Goal: Task Accomplishment & Management: Use online tool/utility

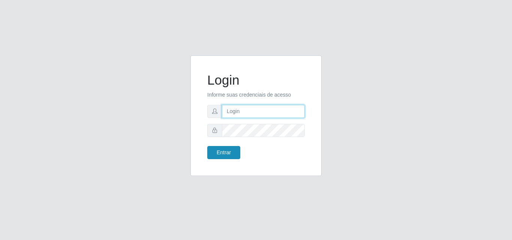
type input "[PERSON_NAME][EMAIL_ADDRESS][DOMAIN_NAME]"
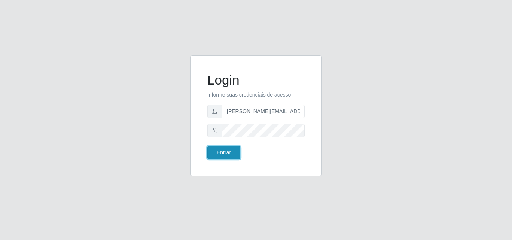
click at [224, 152] on button "Entrar" at bounding box center [223, 152] width 33 height 13
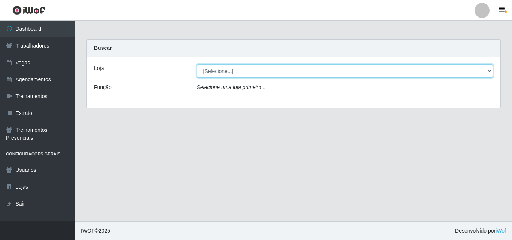
click at [489, 72] on select "[Selecione...] Sempre Tem - [GEOGRAPHIC_DATA]" at bounding box center [345, 70] width 296 height 13
select select "508"
click at [197, 64] on select "[Selecione...] Sempre Tem - [GEOGRAPHIC_DATA]" at bounding box center [345, 70] width 296 height 13
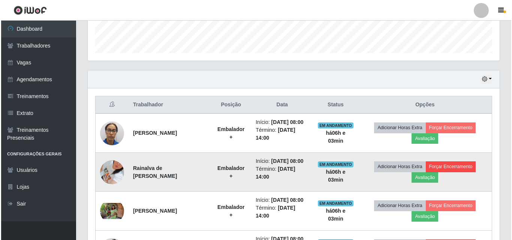
scroll to position [225, 0]
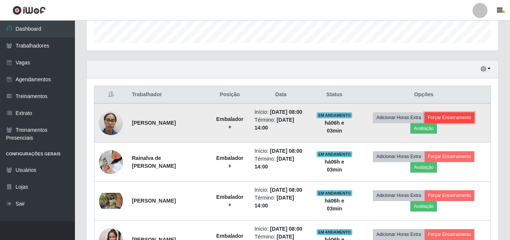
click at [452, 118] on button "Forçar Encerramento" at bounding box center [450, 117] width 50 height 10
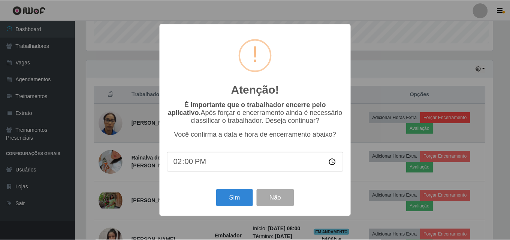
scroll to position [156, 408]
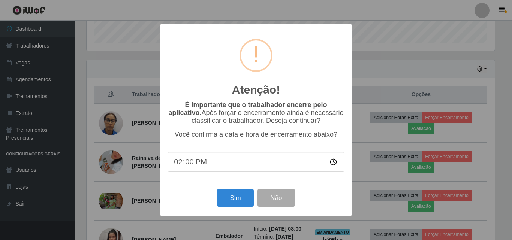
click at [374, 69] on div "Atenção! × É importante que o trabalhador encerre pelo aplicativo. Após forçar …" at bounding box center [256, 120] width 512 height 240
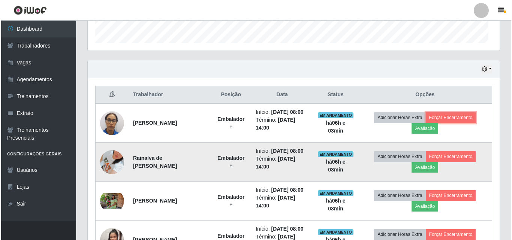
scroll to position [156, 412]
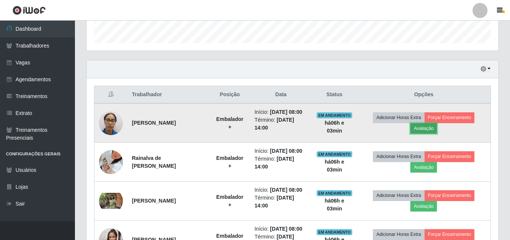
click at [430, 127] on button "Avaliação" at bounding box center [423, 128] width 27 height 10
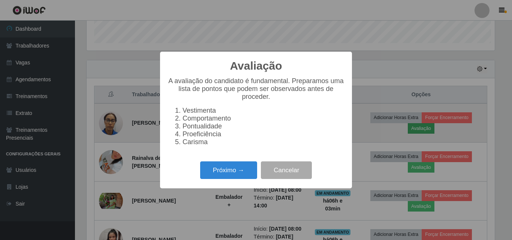
scroll to position [156, 408]
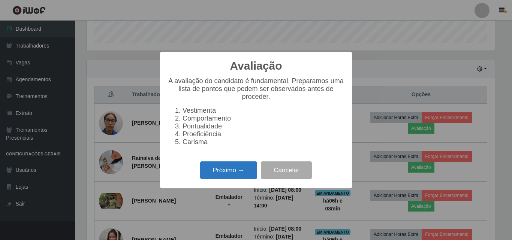
click at [234, 173] on button "Próximo →" at bounding box center [228, 171] width 57 height 18
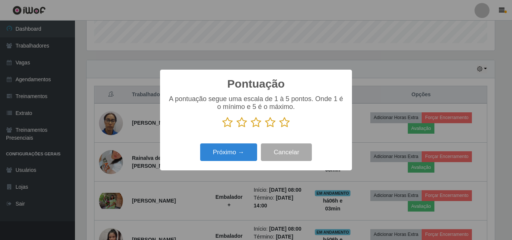
scroll to position [374600, 374347]
click at [269, 124] on icon at bounding box center [270, 122] width 10 height 11
click at [265, 128] on input "radio" at bounding box center [265, 128] width 0 height 0
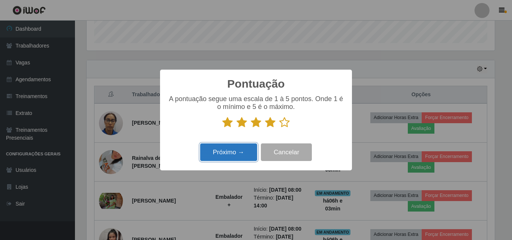
click at [225, 154] on button "Próximo →" at bounding box center [228, 153] width 57 height 18
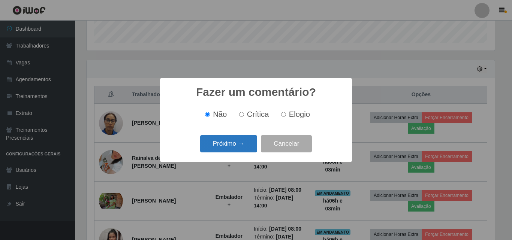
click at [234, 143] on button "Próximo →" at bounding box center [228, 144] width 57 height 18
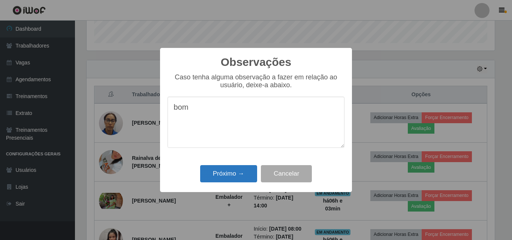
type textarea "bom"
click at [217, 178] on button "Próximo →" at bounding box center [228, 174] width 57 height 18
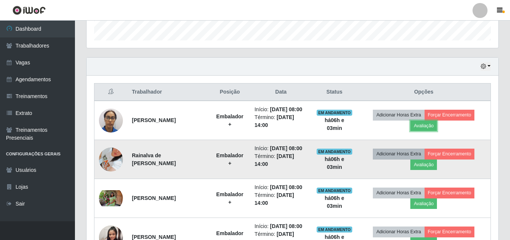
scroll to position [225, 0]
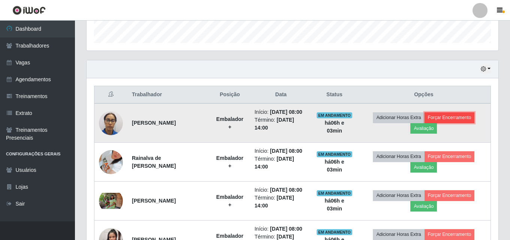
click at [456, 117] on button "Forçar Encerramento" at bounding box center [450, 117] width 50 height 10
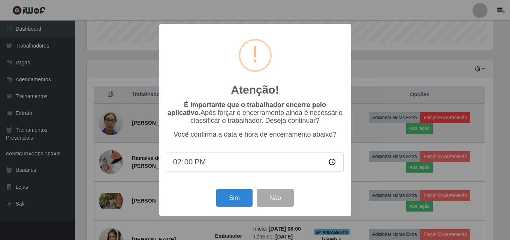
scroll to position [156, 408]
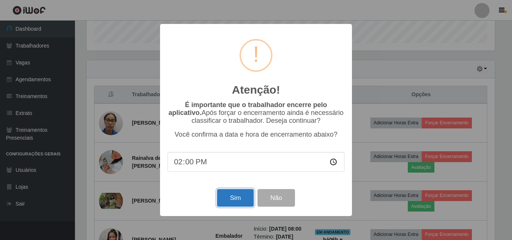
click at [240, 200] on button "Sim" at bounding box center [235, 198] width 36 height 18
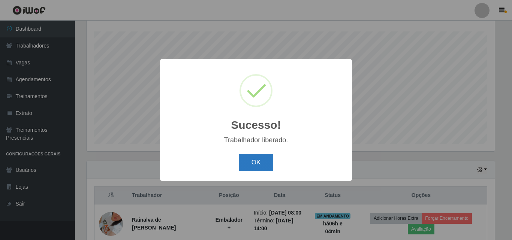
click at [257, 163] on button "OK" at bounding box center [256, 163] width 35 height 18
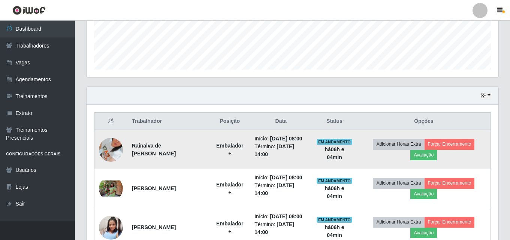
scroll to position [199, 0]
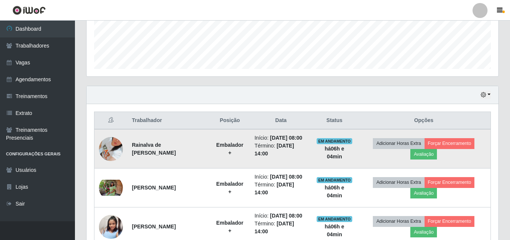
click at [112, 148] on img at bounding box center [111, 148] width 24 height 53
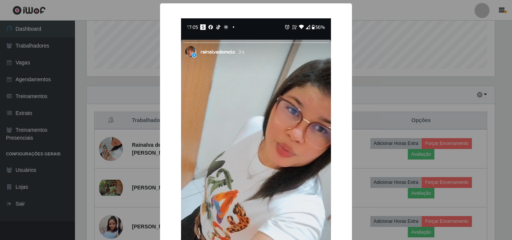
click at [275, 114] on img at bounding box center [256, 184] width 150 height 333
click at [403, 57] on div "× OK Cancel" at bounding box center [256, 120] width 512 height 240
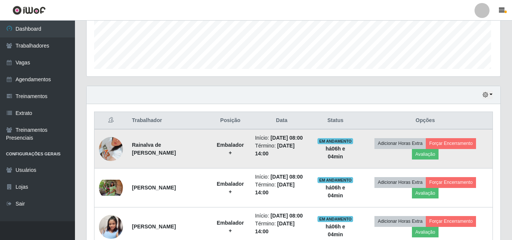
scroll to position [156, 412]
click at [427, 154] on button "Avaliação" at bounding box center [423, 154] width 27 height 10
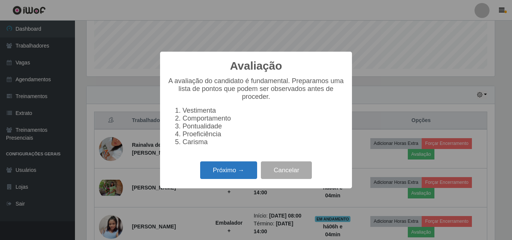
click at [235, 173] on button "Próximo →" at bounding box center [228, 171] width 57 height 18
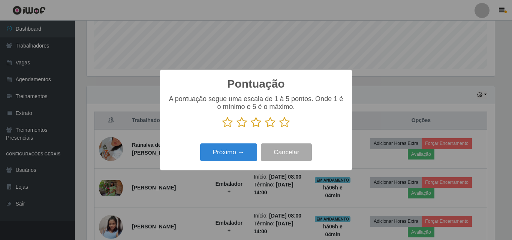
click at [269, 126] on icon at bounding box center [270, 122] width 10 height 11
click at [265, 128] on input "radio" at bounding box center [265, 128] width 0 height 0
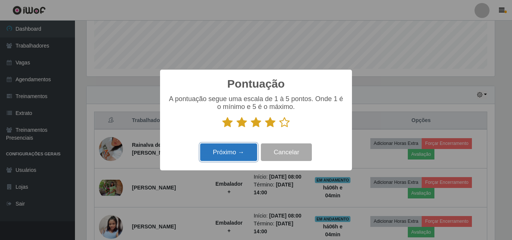
click at [242, 153] on button "Próximo →" at bounding box center [228, 153] width 57 height 18
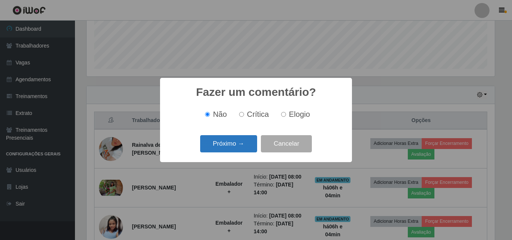
click at [227, 142] on button "Próximo →" at bounding box center [228, 144] width 57 height 18
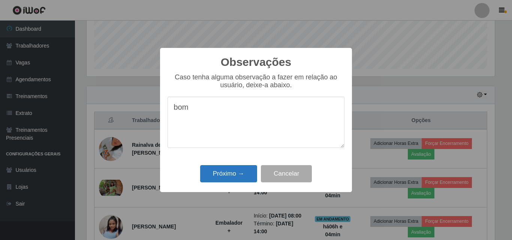
type textarea "bom"
click at [229, 173] on button "Próximo →" at bounding box center [228, 174] width 57 height 18
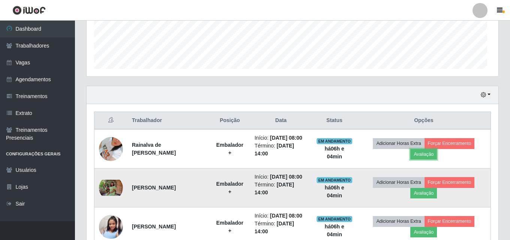
scroll to position [0, 0]
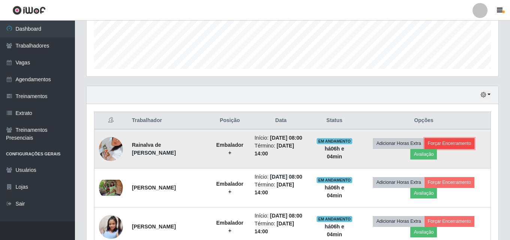
click at [456, 144] on button "Forçar Encerramento" at bounding box center [450, 143] width 50 height 10
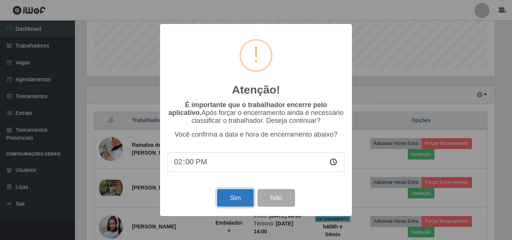
click at [227, 199] on button "Sim" at bounding box center [235, 198] width 36 height 18
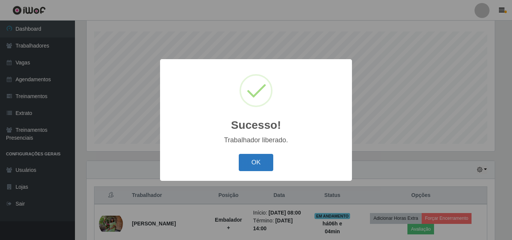
click at [252, 162] on button "OK" at bounding box center [256, 163] width 35 height 18
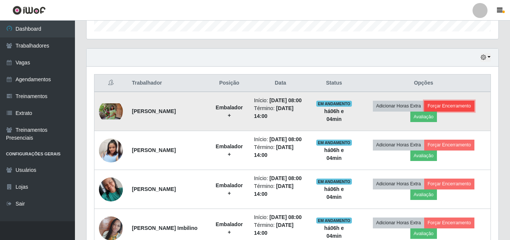
click at [459, 106] on button "Forçar Encerramento" at bounding box center [449, 106] width 50 height 10
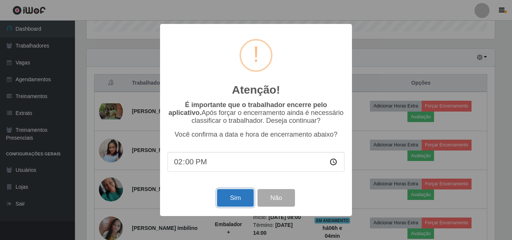
click at [236, 201] on button "Sim" at bounding box center [235, 198] width 36 height 18
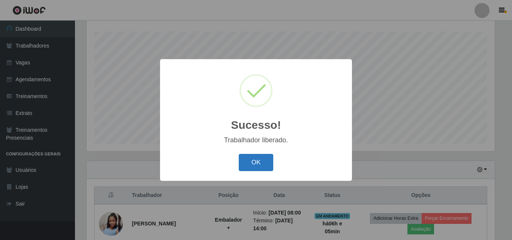
click at [256, 163] on button "OK" at bounding box center [256, 163] width 35 height 18
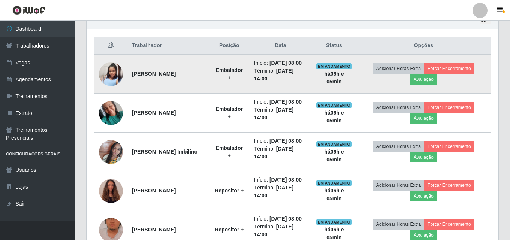
click at [108, 73] on img at bounding box center [111, 74] width 24 height 40
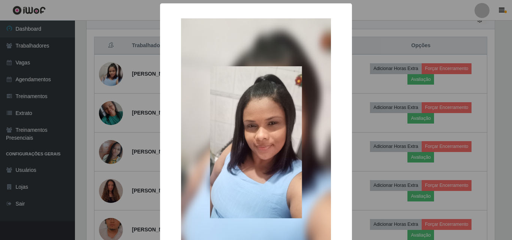
click at [377, 34] on div "× OK Cancel" at bounding box center [256, 120] width 512 height 240
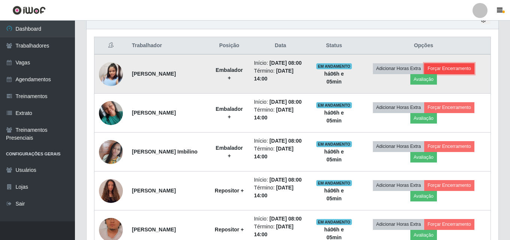
click at [454, 68] on button "Forçar Encerramento" at bounding box center [449, 68] width 50 height 10
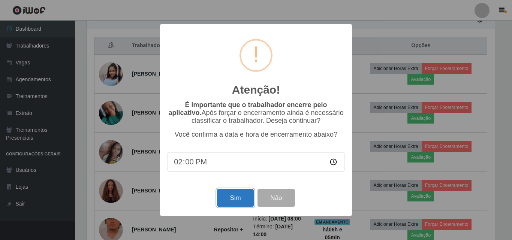
click at [239, 199] on button "Sim" at bounding box center [235, 198] width 36 height 18
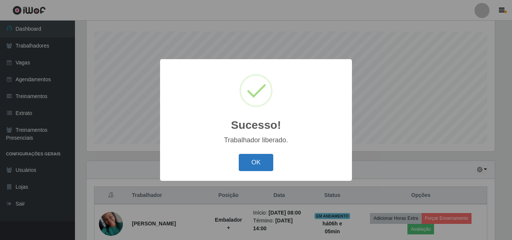
click at [261, 160] on button "OK" at bounding box center [256, 163] width 35 height 18
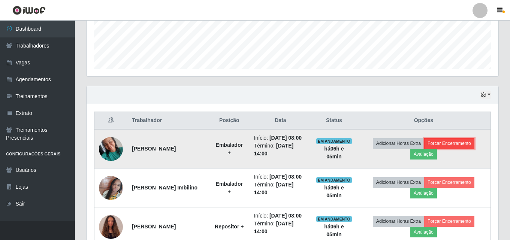
click at [451, 143] on button "Forçar Encerramento" at bounding box center [449, 143] width 50 height 10
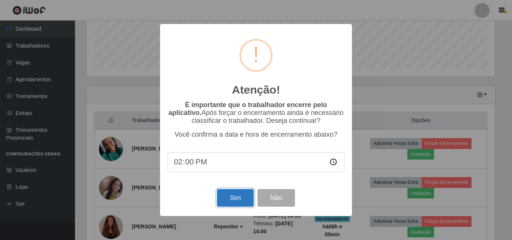
click at [235, 197] on button "Sim" at bounding box center [235, 198] width 36 height 18
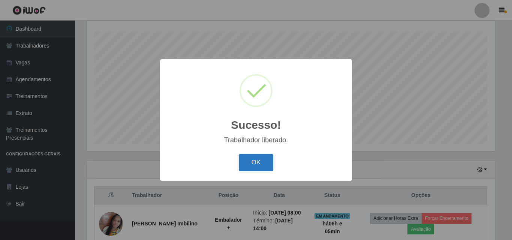
click at [259, 163] on button "OK" at bounding box center [256, 163] width 35 height 18
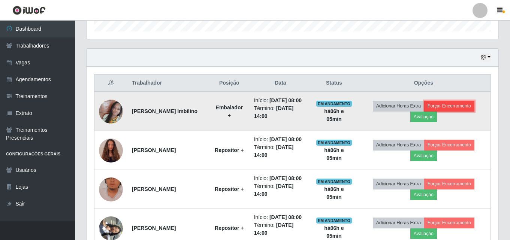
click at [450, 105] on button "Forçar Encerramento" at bounding box center [449, 106] width 50 height 10
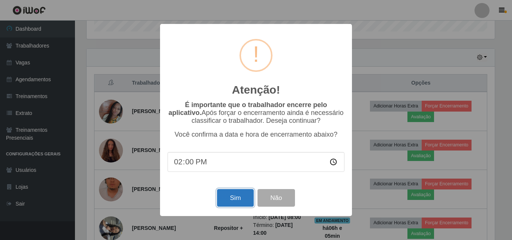
click at [233, 198] on button "Sim" at bounding box center [235, 198] width 36 height 18
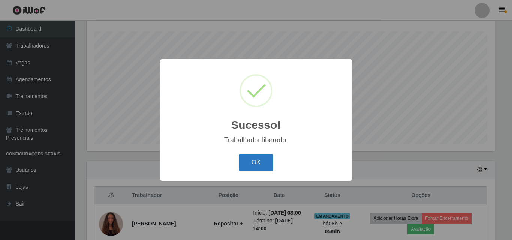
click at [262, 165] on button "OK" at bounding box center [256, 163] width 35 height 18
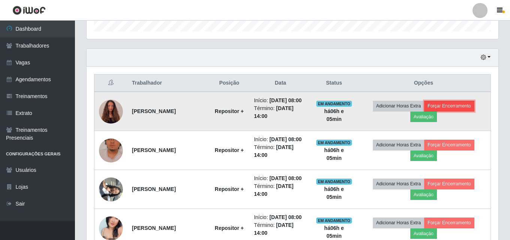
click at [458, 106] on button "Forçar Encerramento" at bounding box center [449, 106] width 50 height 10
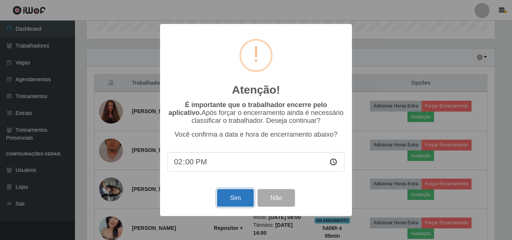
click at [233, 197] on button "Sim" at bounding box center [235, 198] width 36 height 18
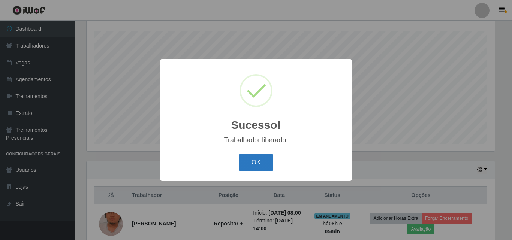
click at [260, 166] on button "OK" at bounding box center [256, 163] width 35 height 18
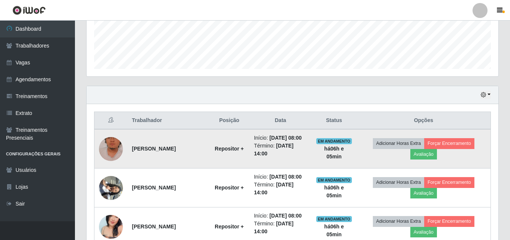
click at [114, 150] on img at bounding box center [111, 149] width 24 height 43
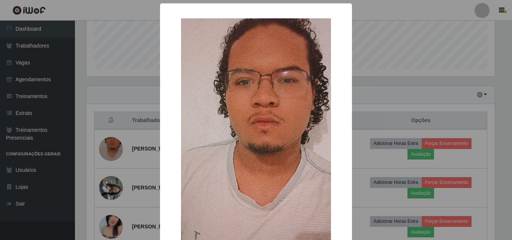
click at [386, 36] on div "× OK Cancel" at bounding box center [256, 120] width 512 height 240
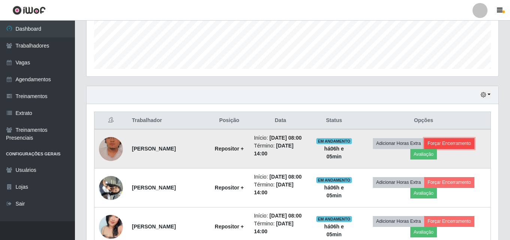
click at [459, 145] on button "Forçar Encerramento" at bounding box center [449, 143] width 50 height 10
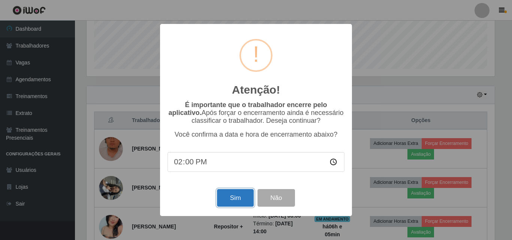
click at [234, 200] on button "Sim" at bounding box center [235, 198] width 36 height 18
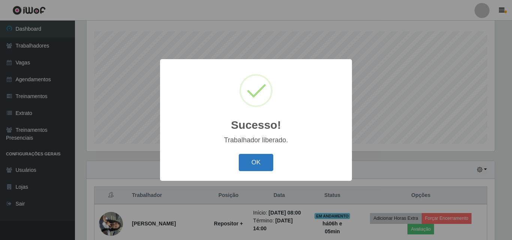
click at [255, 163] on button "OK" at bounding box center [256, 163] width 35 height 18
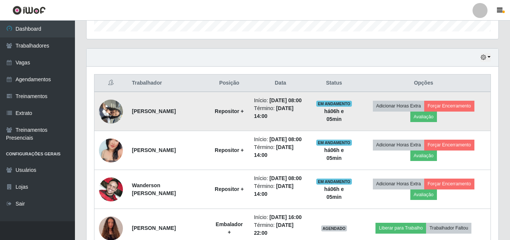
click at [112, 109] on img at bounding box center [111, 112] width 24 height 32
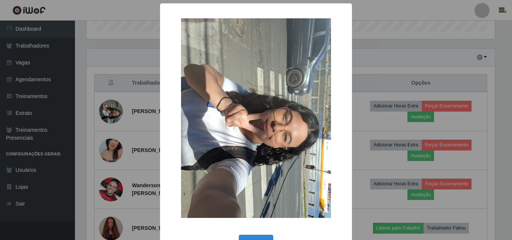
click at [281, 87] on img at bounding box center [256, 118] width 150 height 200
click at [129, 60] on div "× OK Cancel" at bounding box center [256, 120] width 512 height 240
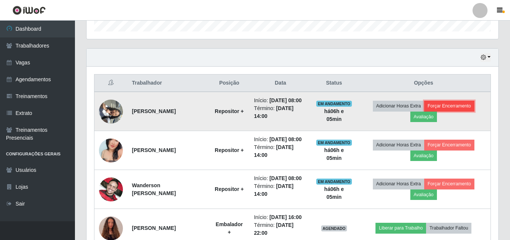
click at [454, 106] on button "Forçar Encerramento" at bounding box center [449, 106] width 50 height 10
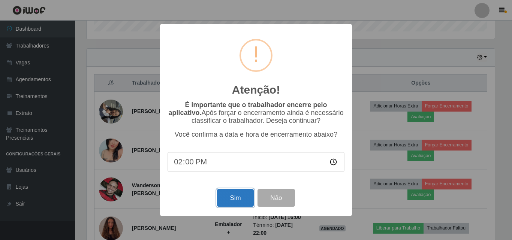
click at [236, 200] on button "Sim" at bounding box center [235, 198] width 36 height 18
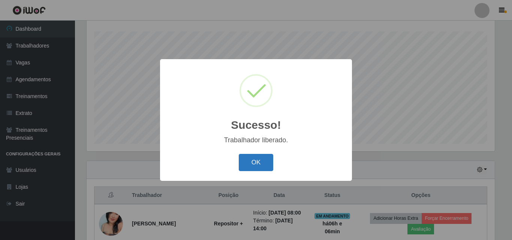
click at [251, 164] on button "OK" at bounding box center [256, 163] width 35 height 18
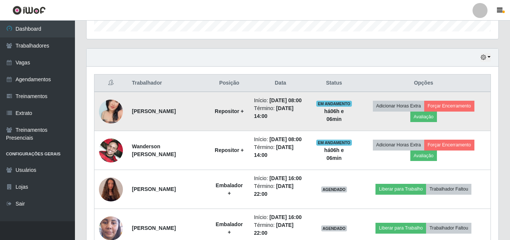
click at [112, 112] on img at bounding box center [111, 112] width 24 height 32
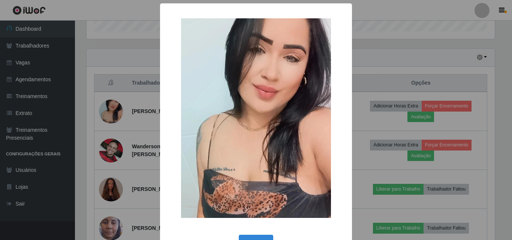
click at [365, 10] on div "× OK Cancel" at bounding box center [256, 120] width 512 height 240
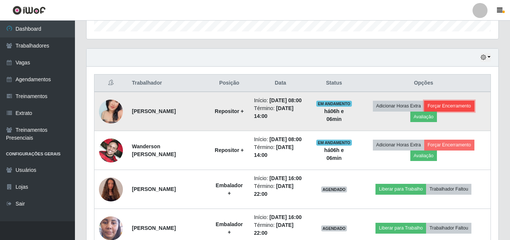
click at [444, 106] on button "Forçar Encerramento" at bounding box center [449, 106] width 50 height 10
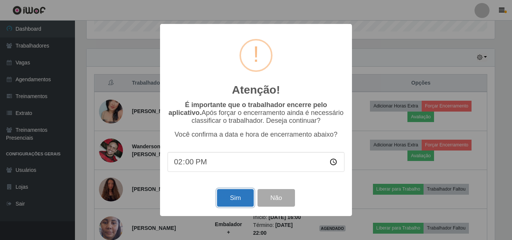
click at [231, 199] on button "Sim" at bounding box center [235, 198] width 36 height 18
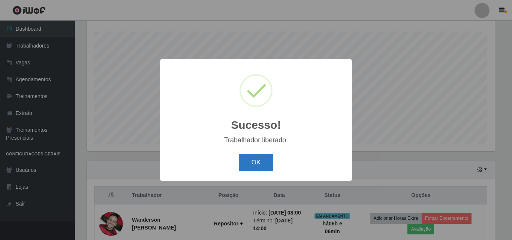
click at [257, 159] on button "OK" at bounding box center [256, 163] width 35 height 18
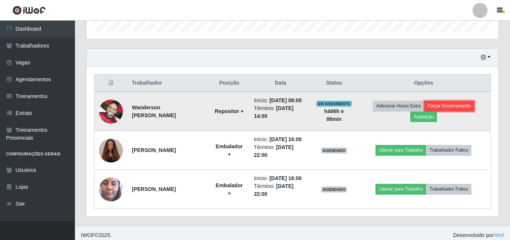
click at [449, 106] on button "Forçar Encerramento" at bounding box center [449, 106] width 50 height 10
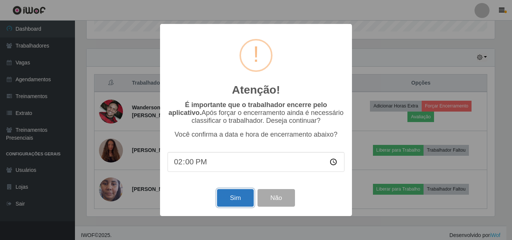
click at [229, 197] on button "Sim" at bounding box center [235, 198] width 36 height 18
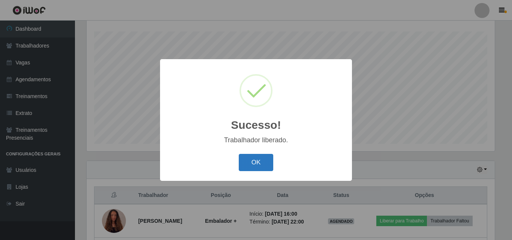
click at [256, 164] on button "OK" at bounding box center [256, 163] width 35 height 18
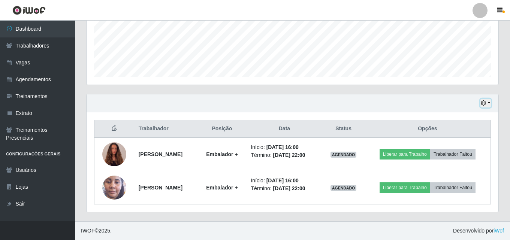
click at [489, 104] on button "button" at bounding box center [485, 103] width 10 height 9
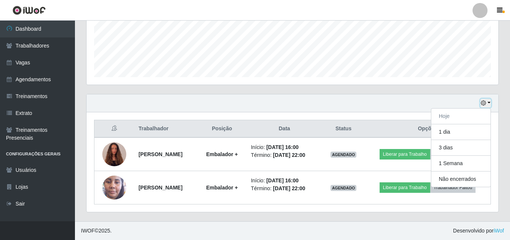
click at [489, 104] on button "button" at bounding box center [485, 103] width 10 height 9
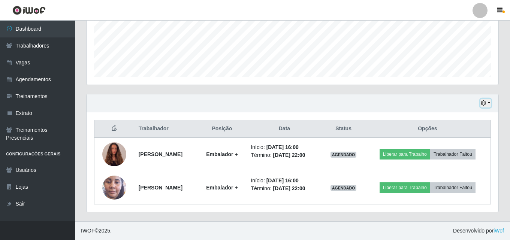
click at [489, 104] on button "button" at bounding box center [485, 103] width 10 height 9
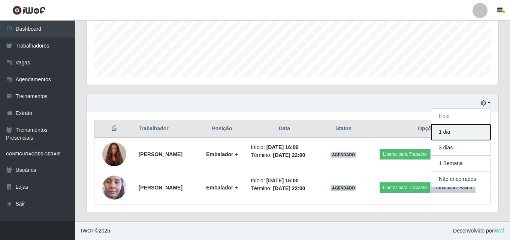
click at [447, 133] on button "1 dia" at bounding box center [460, 132] width 59 height 16
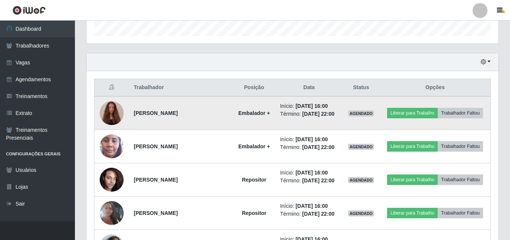
scroll to position [245, 0]
